Goal: Navigation & Orientation: Find specific page/section

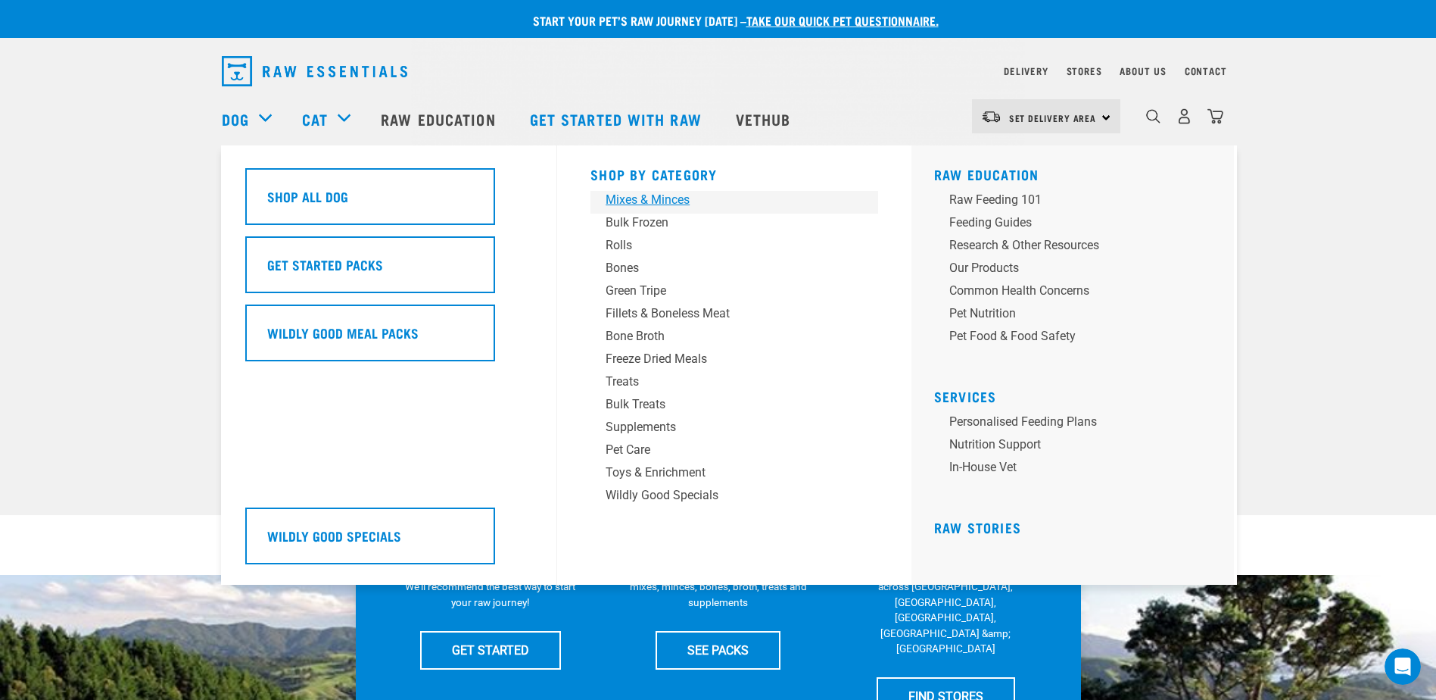
click at [643, 199] on div "Mixes & Minces" at bounding box center [724, 200] width 236 height 18
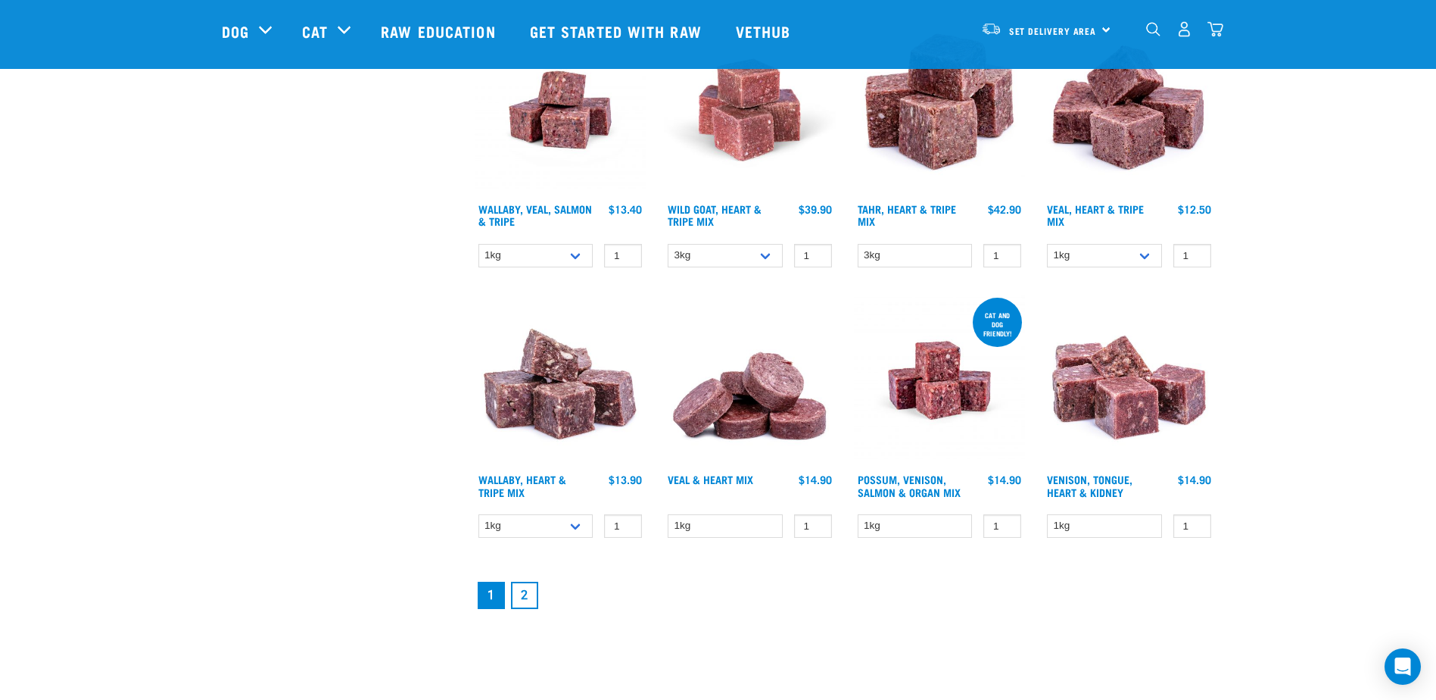
scroll to position [1893, 0]
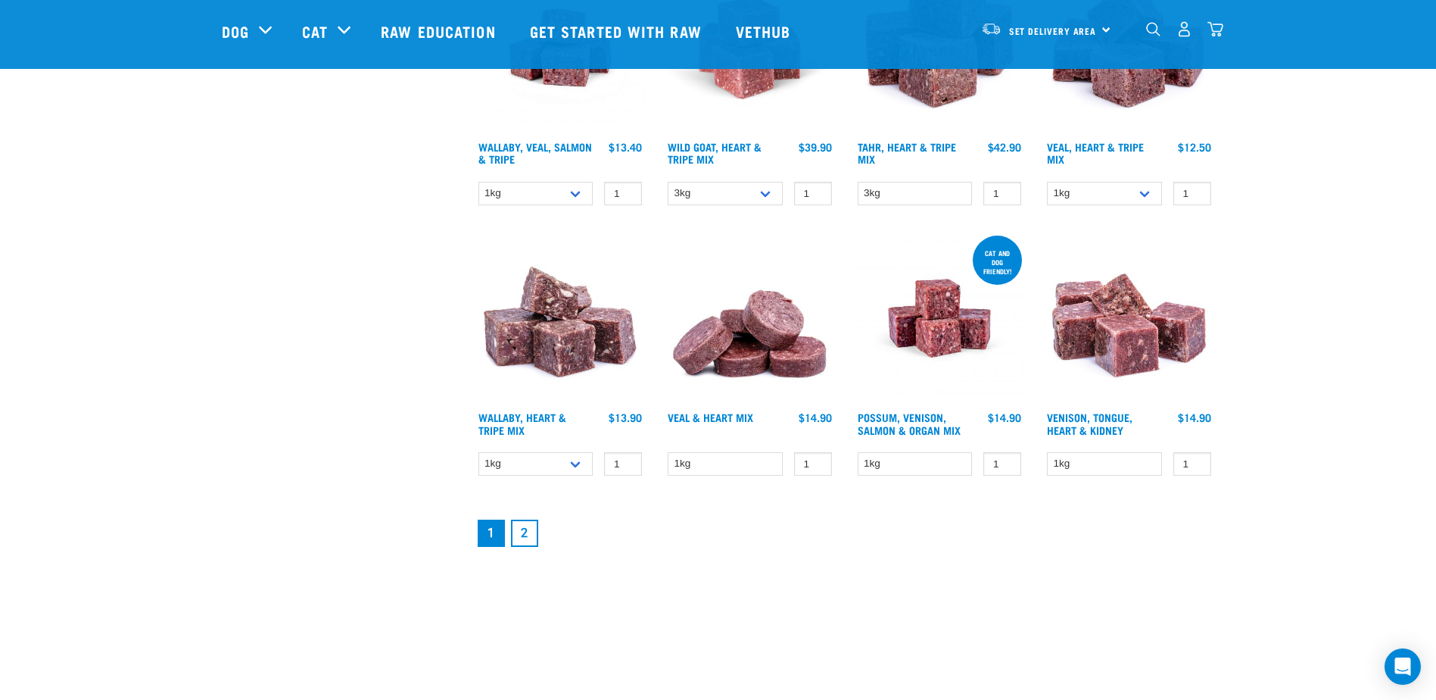
click at [514, 535] on link "2" at bounding box center [524, 532] width 27 height 27
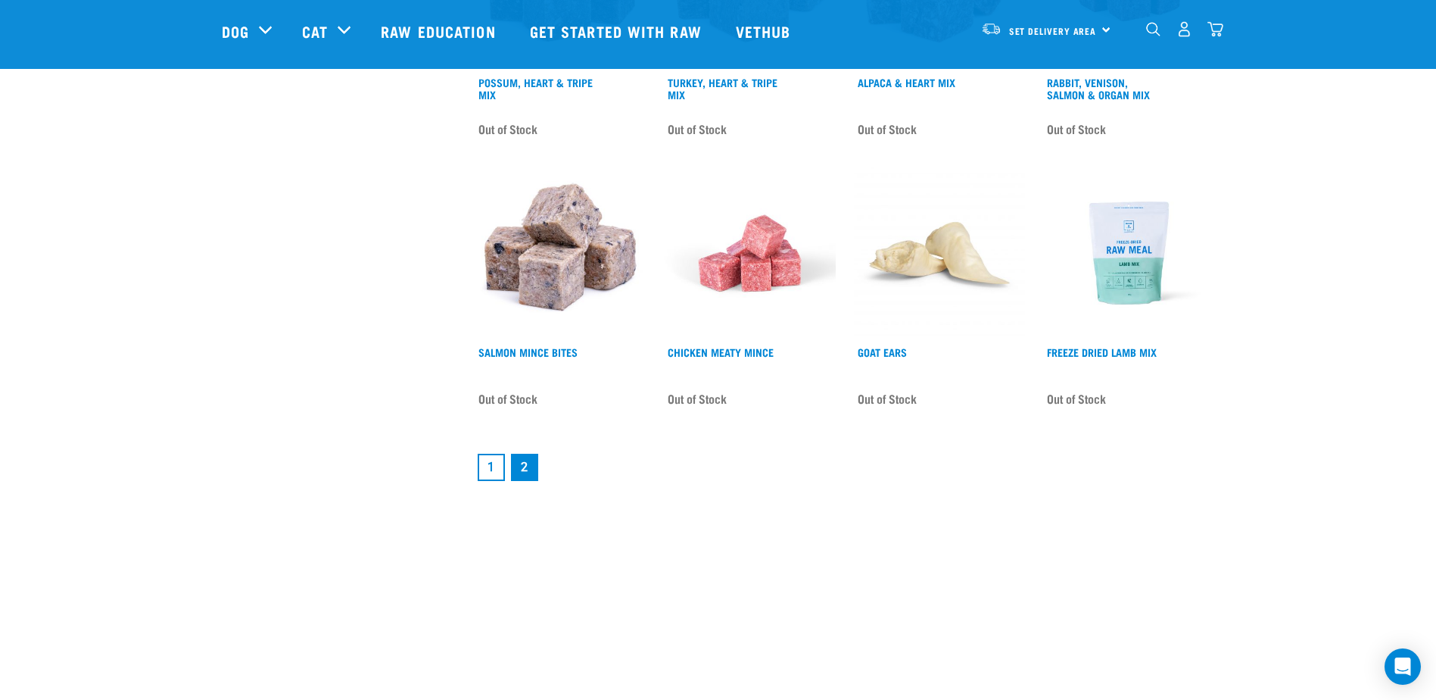
scroll to position [1969, 0]
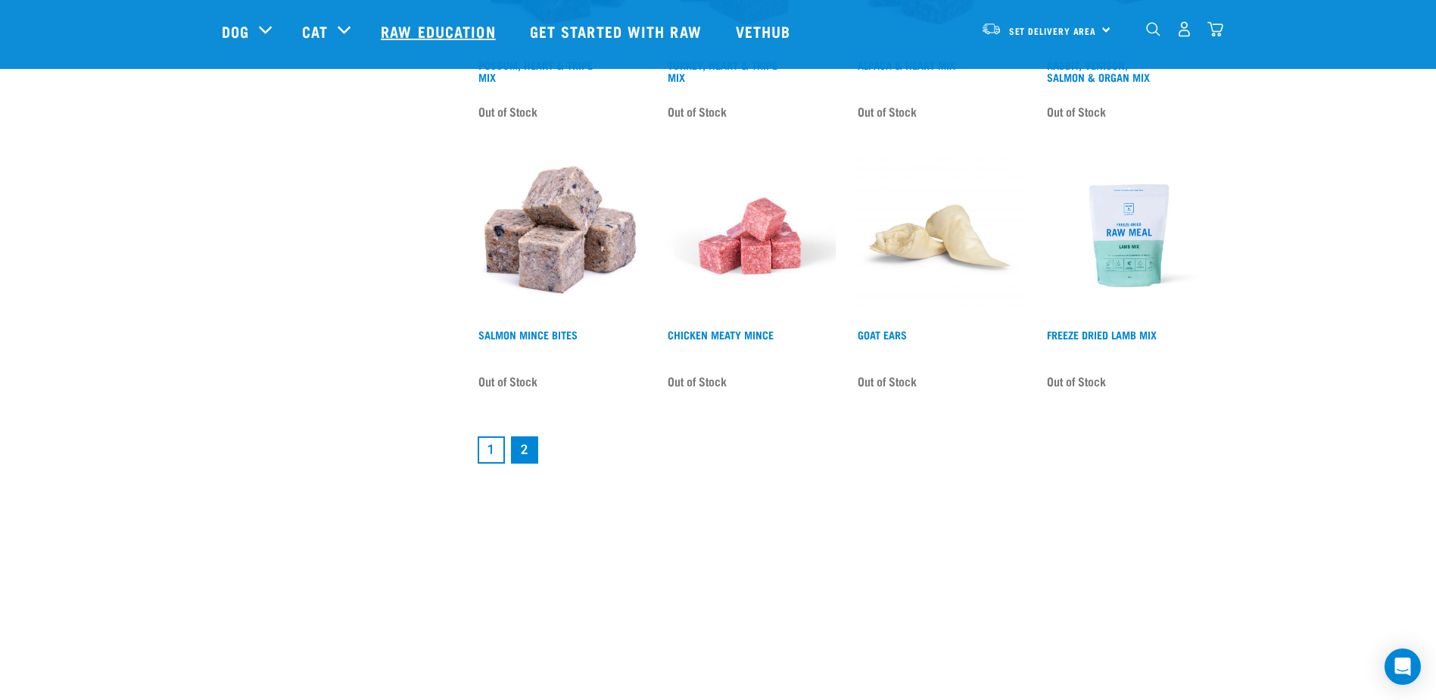
click at [447, 24] on link "Raw Education" at bounding box center [440, 31] width 148 height 61
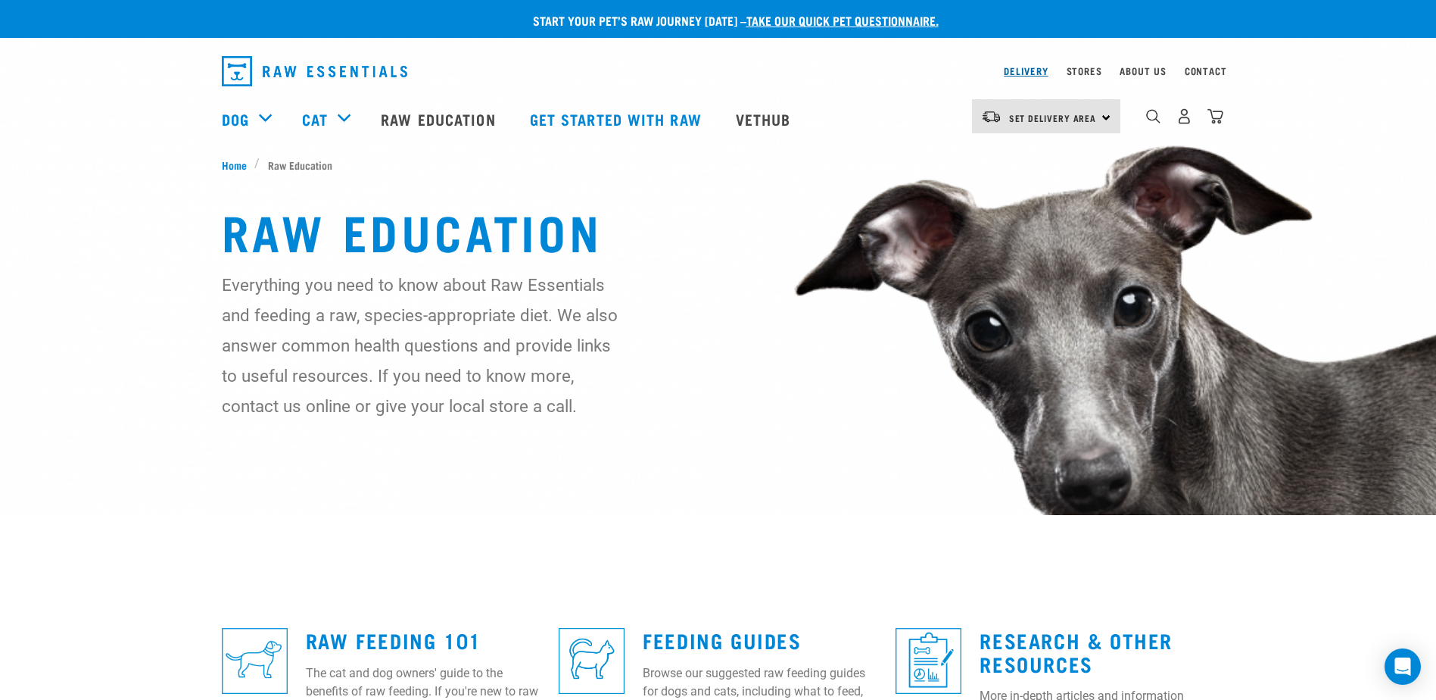
click at [1009, 68] on link "Delivery" at bounding box center [1026, 70] width 44 height 5
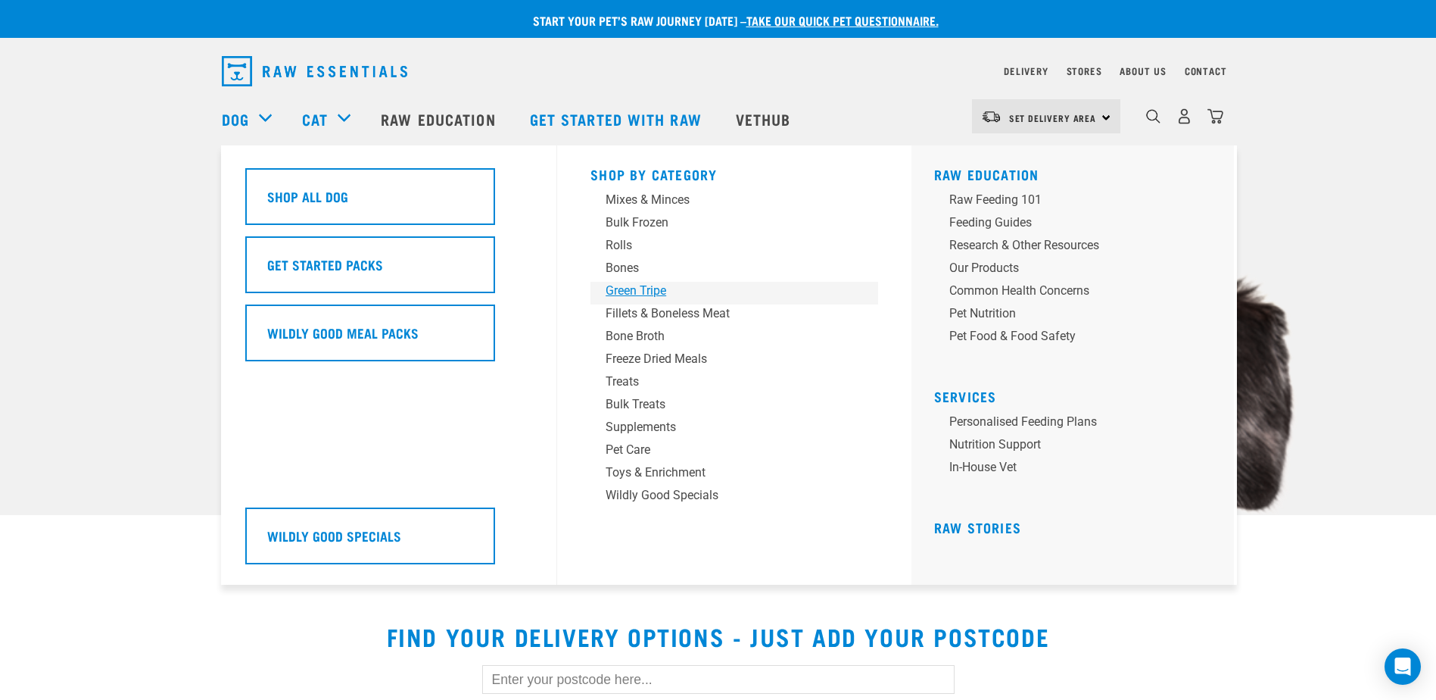
click at [614, 288] on div "Green Tripe" at bounding box center [724, 291] width 236 height 18
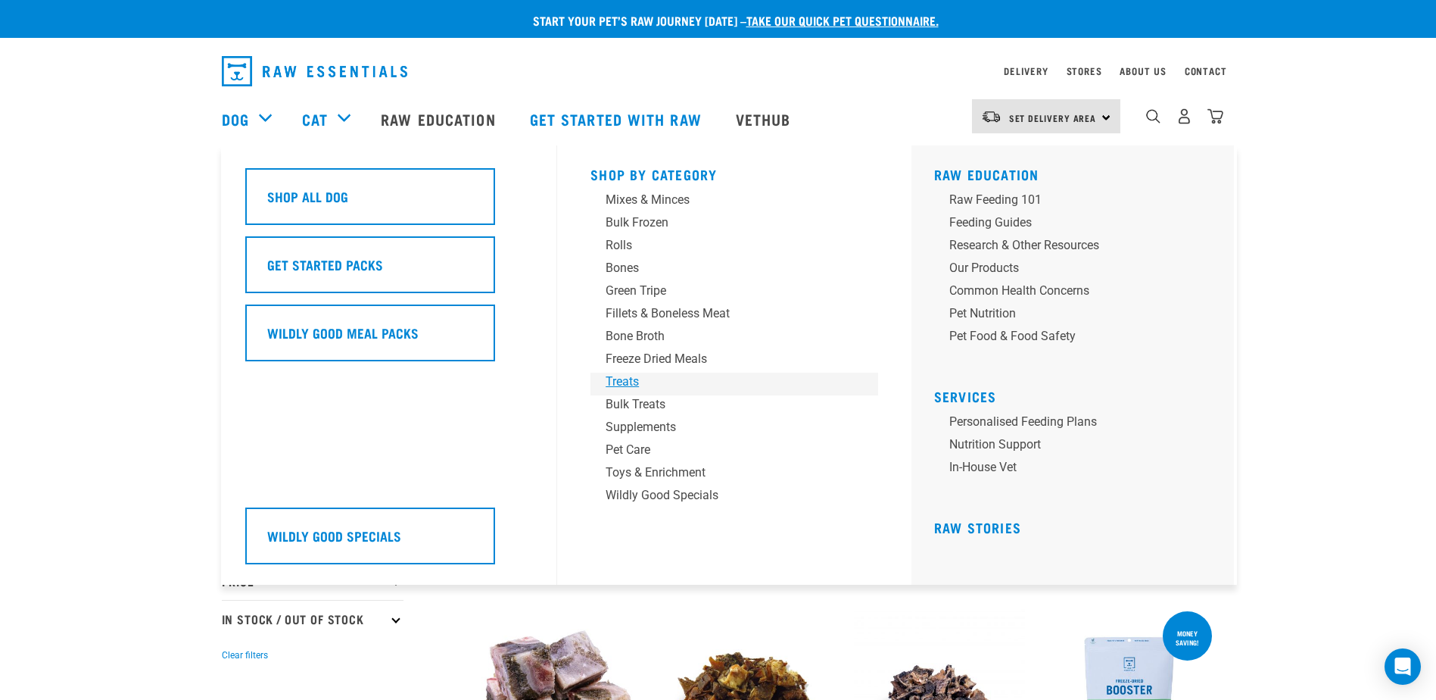
click at [634, 381] on div "Treats" at bounding box center [724, 382] width 236 height 18
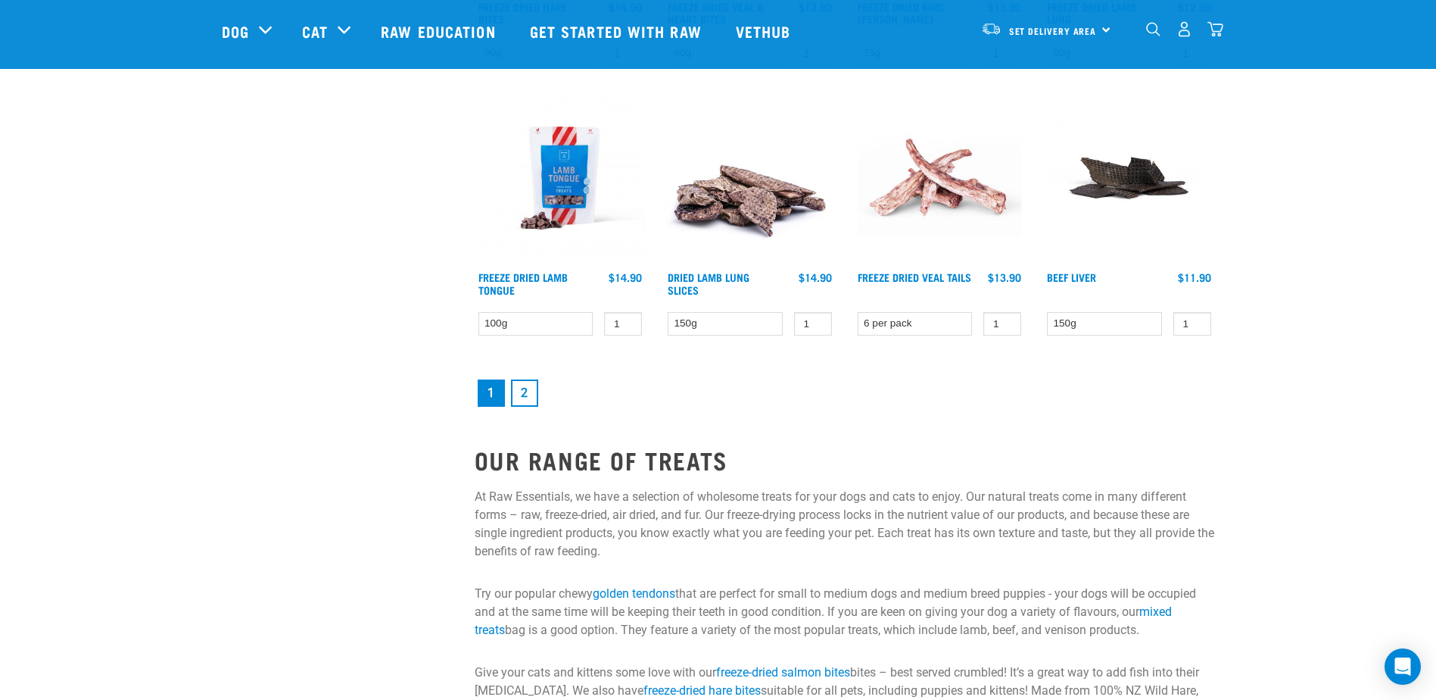
scroll to position [2044, 0]
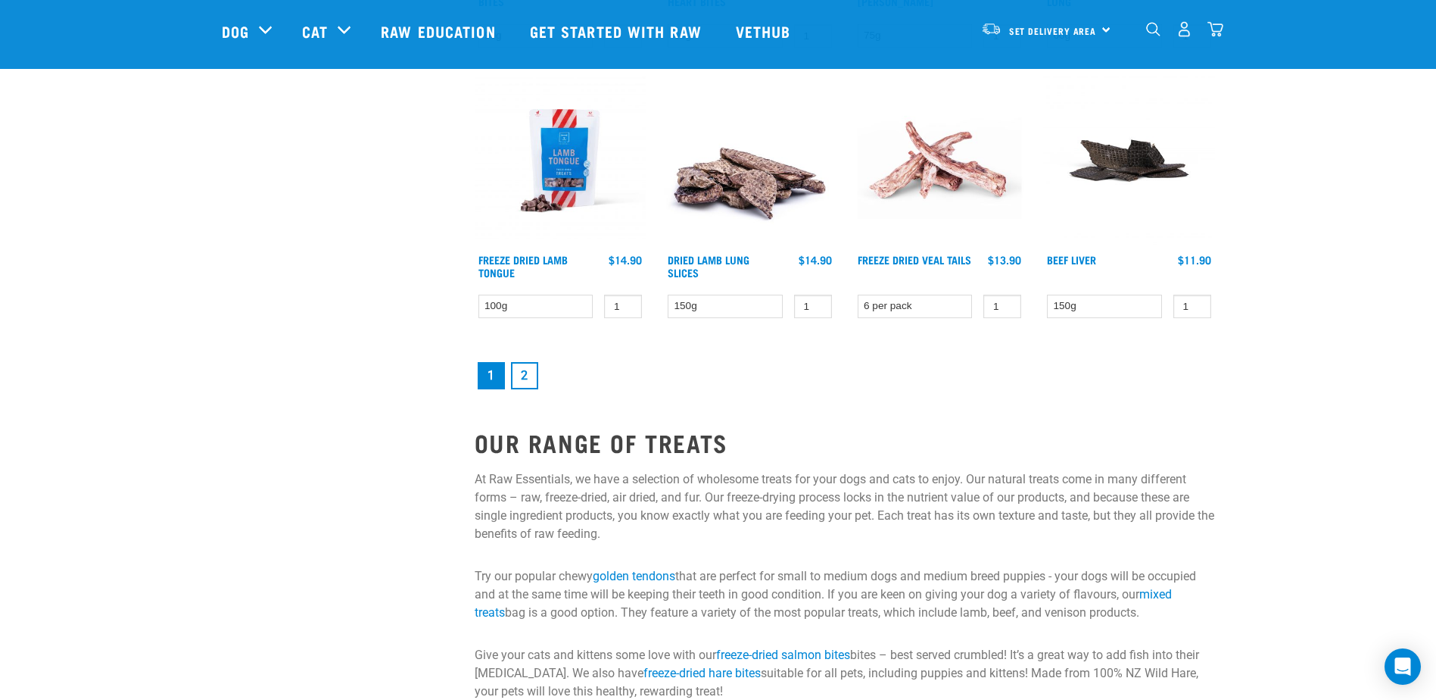
click at [525, 371] on link "2" at bounding box center [524, 375] width 27 height 27
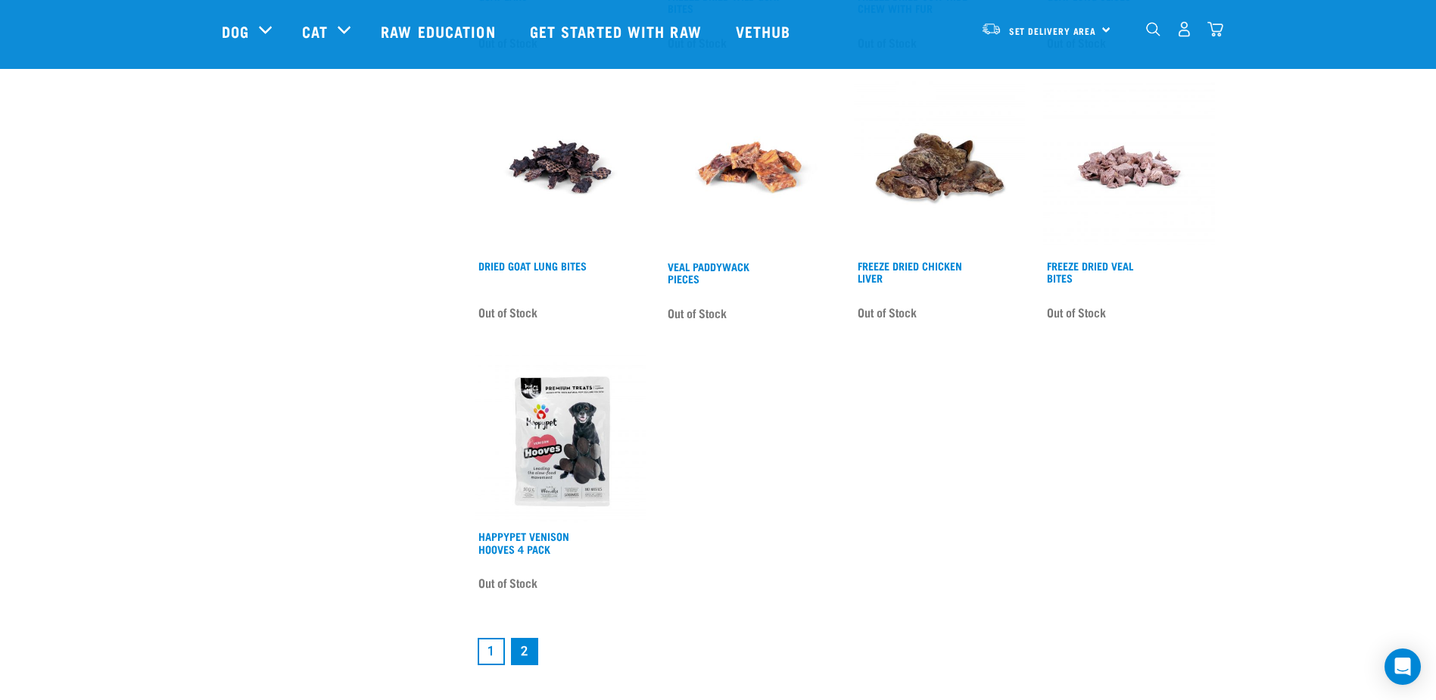
scroll to position [1817, 0]
